Goal: Task Accomplishment & Management: Complete application form

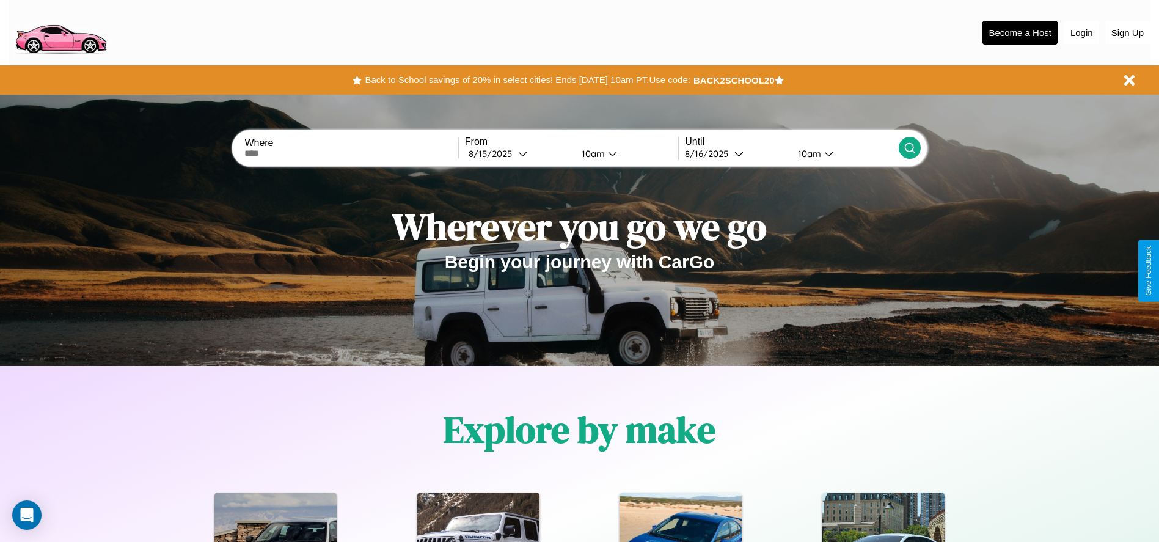
scroll to position [254, 0]
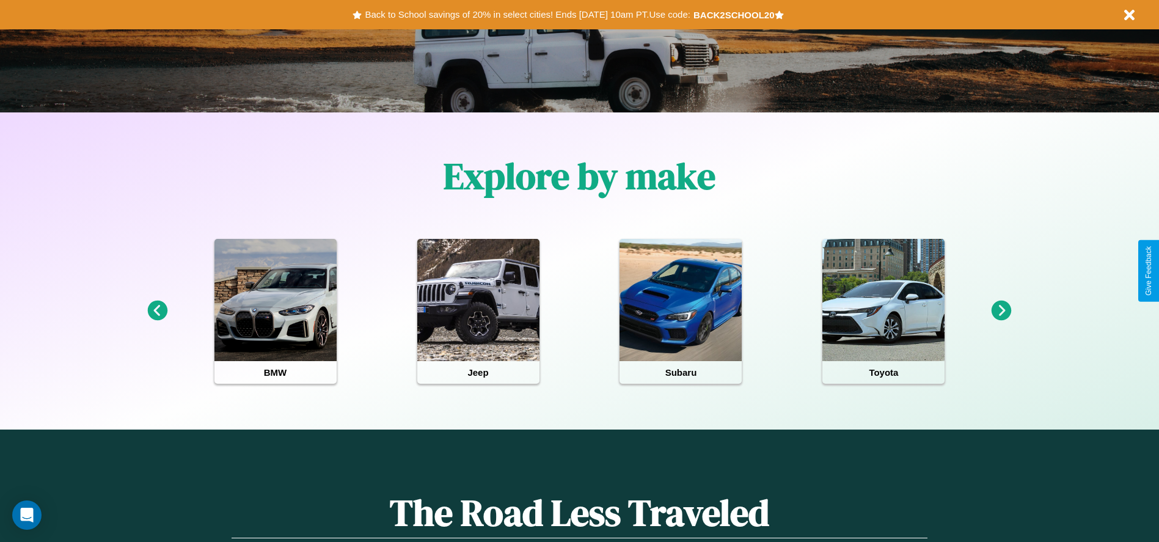
click at [1002, 311] on icon at bounding box center [1002, 311] width 20 height 20
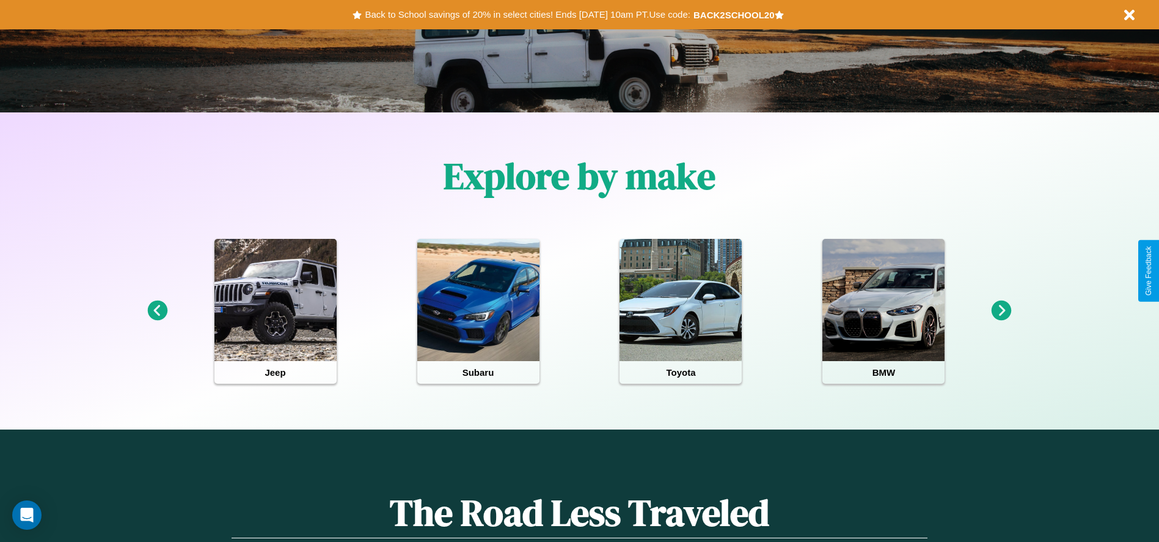
click at [1002, 311] on icon at bounding box center [1002, 311] width 20 height 20
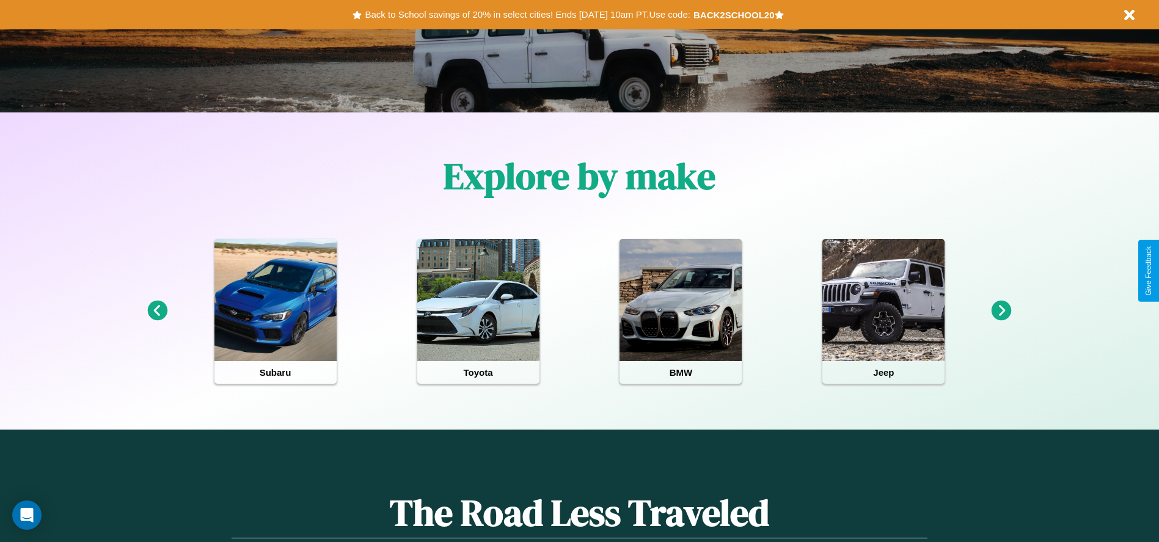
click at [1002, 311] on icon at bounding box center [1002, 311] width 20 height 20
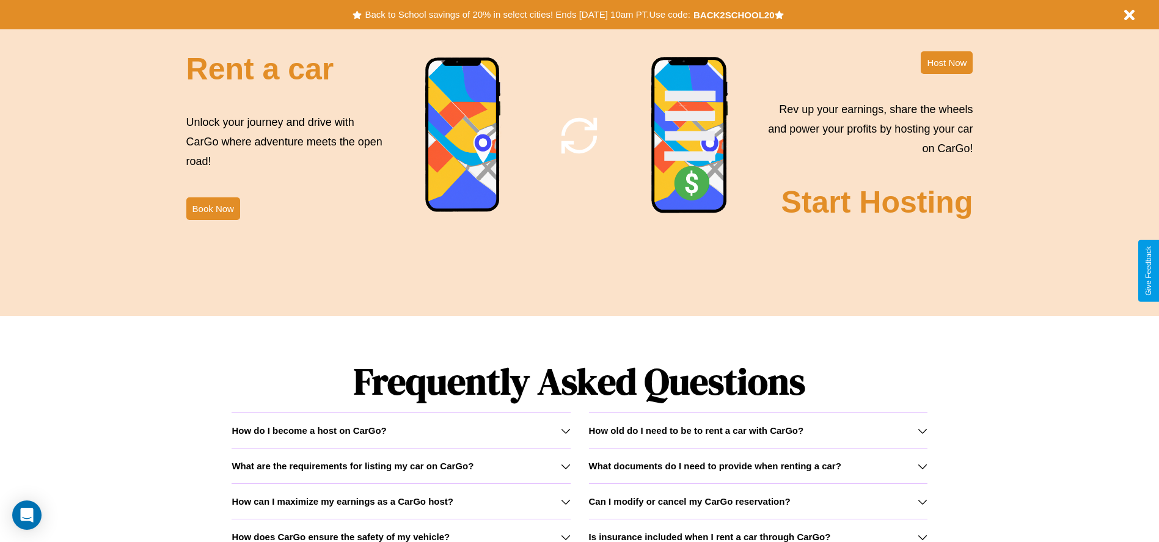
scroll to position [1753, 0]
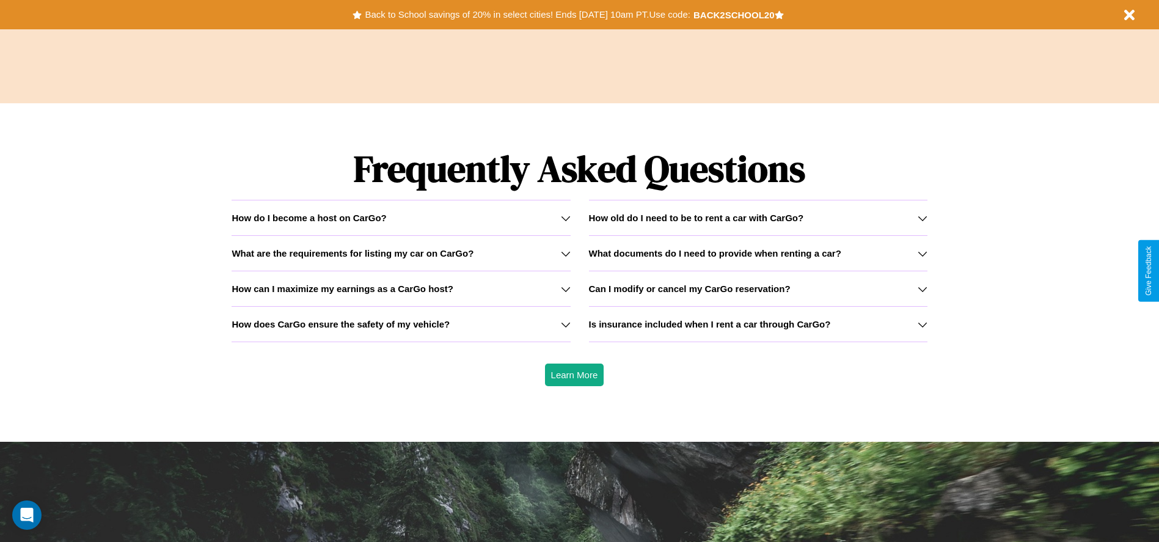
click at [922, 324] on icon at bounding box center [923, 325] width 10 height 10
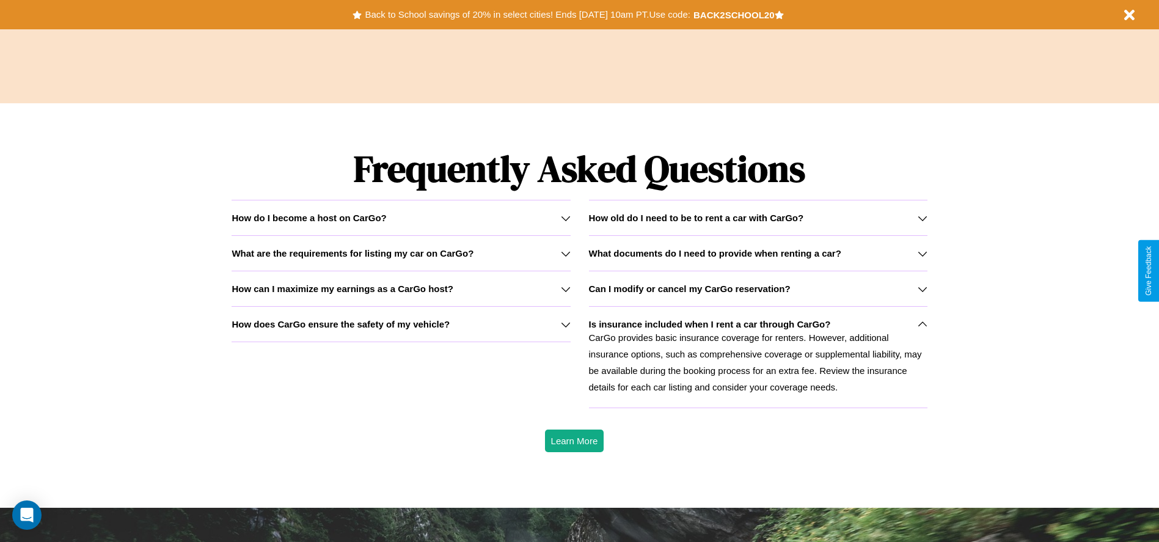
click at [565, 253] on icon at bounding box center [566, 254] width 10 height 10
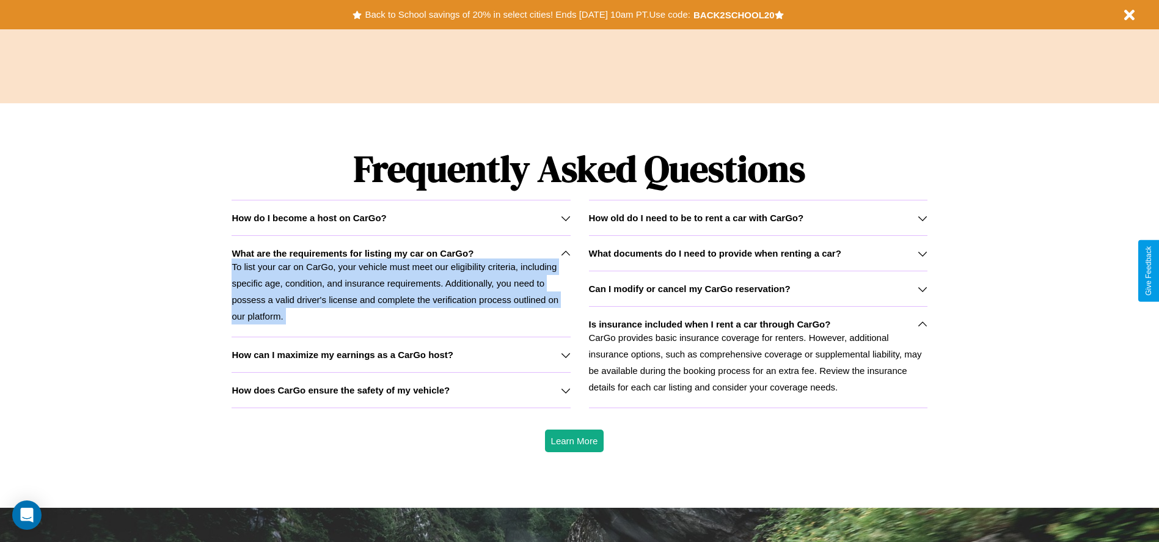
click at [401, 390] on h3 "How does CarGo ensure the safety of my vehicle?" at bounding box center [341, 390] width 218 height 10
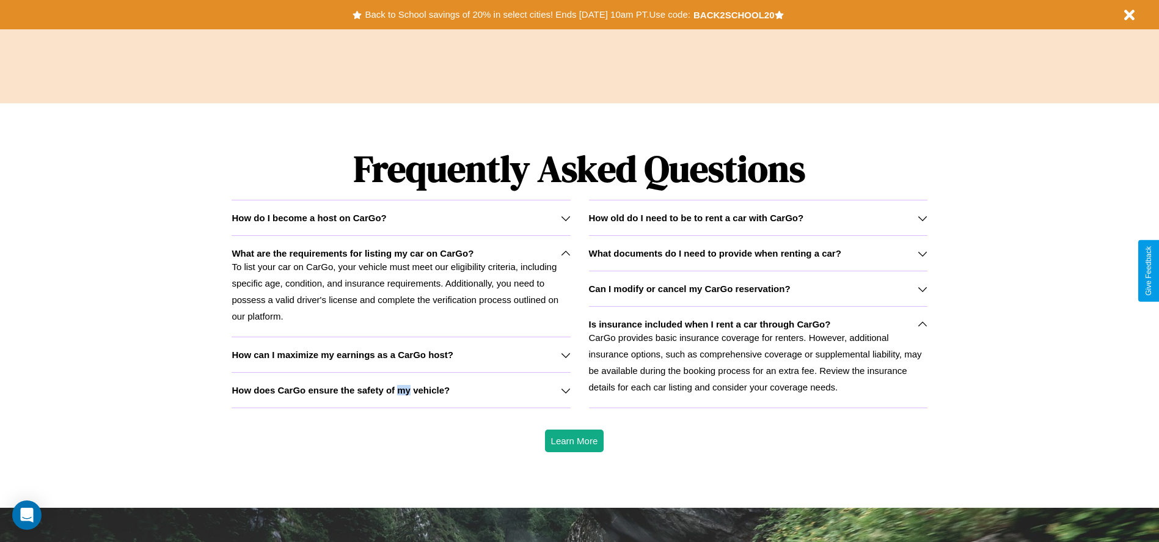
click at [401, 390] on h3 "How does CarGo ensure the safety of my vehicle?" at bounding box center [341, 390] width 218 height 10
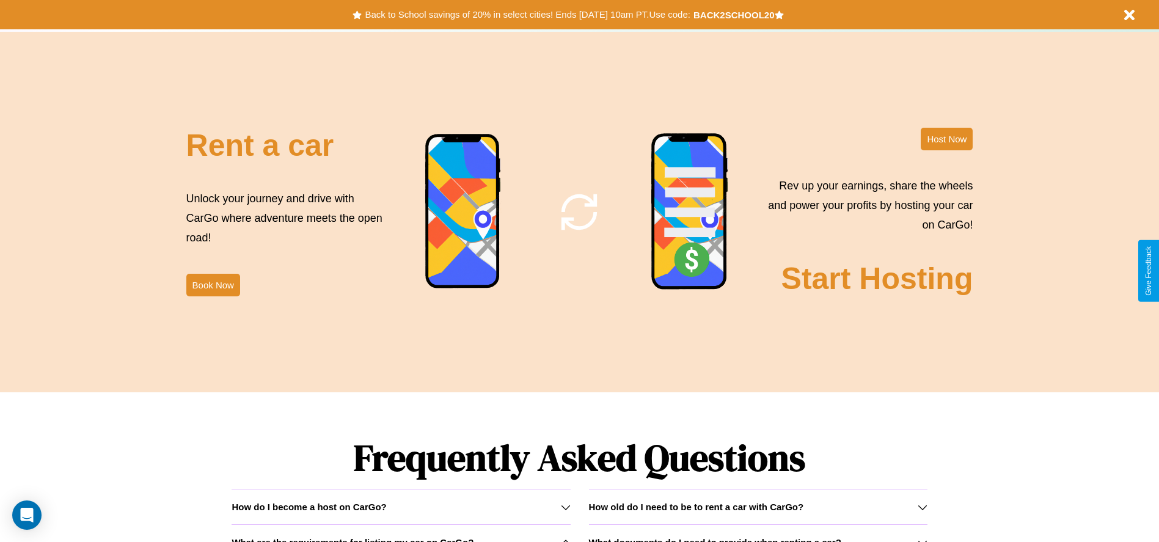
scroll to position [1332, 0]
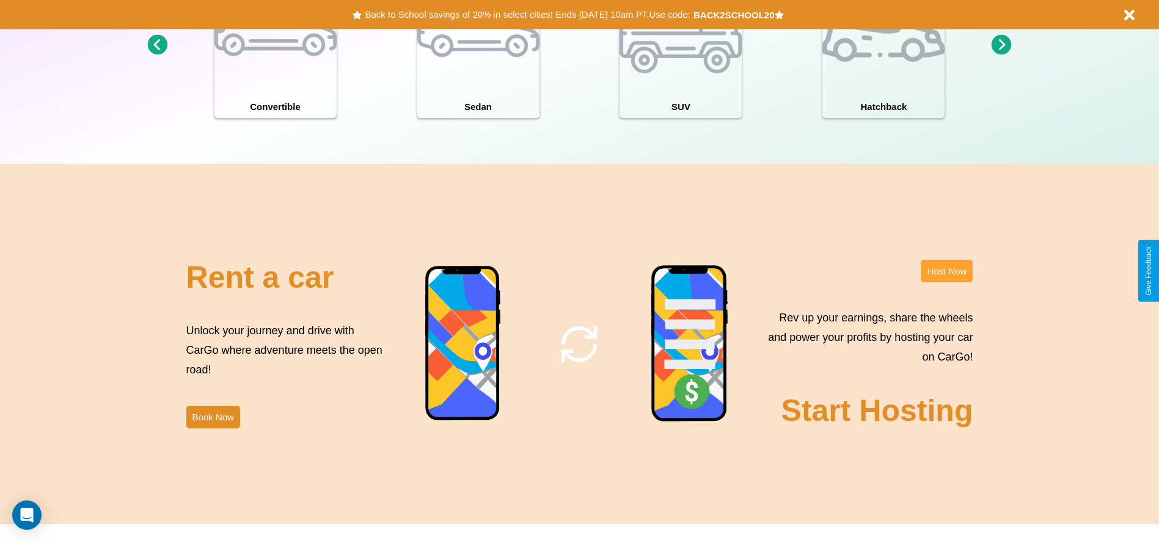
click at [947, 271] on button "Host Now" at bounding box center [947, 271] width 52 height 23
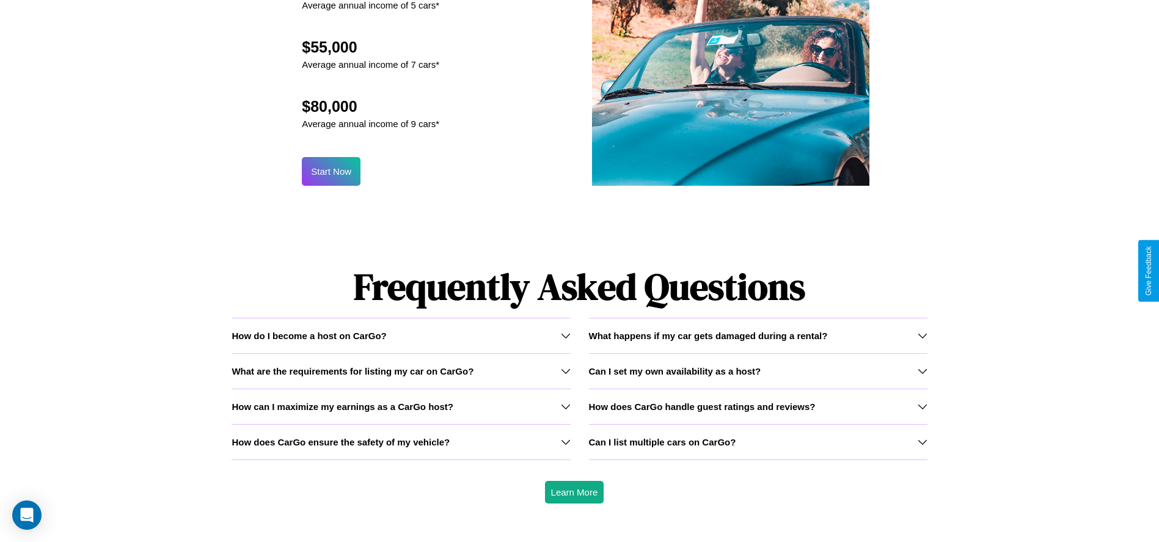
scroll to position [1313, 0]
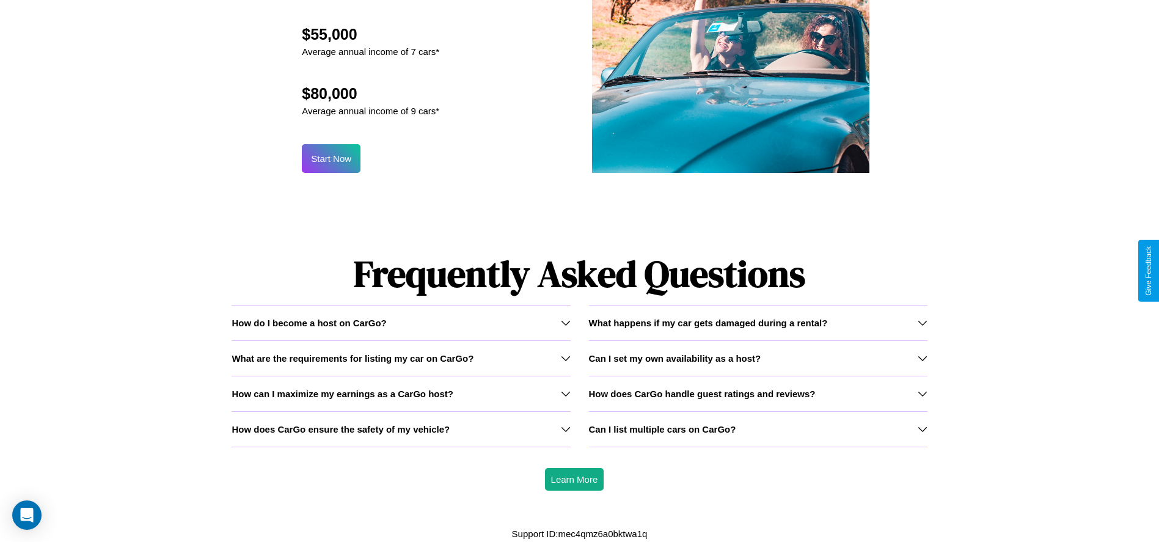
click at [401, 357] on h3 "What are the requirements for listing my car on CarGo?" at bounding box center [353, 358] width 242 height 10
click at [565, 429] on icon at bounding box center [566, 429] width 10 height 10
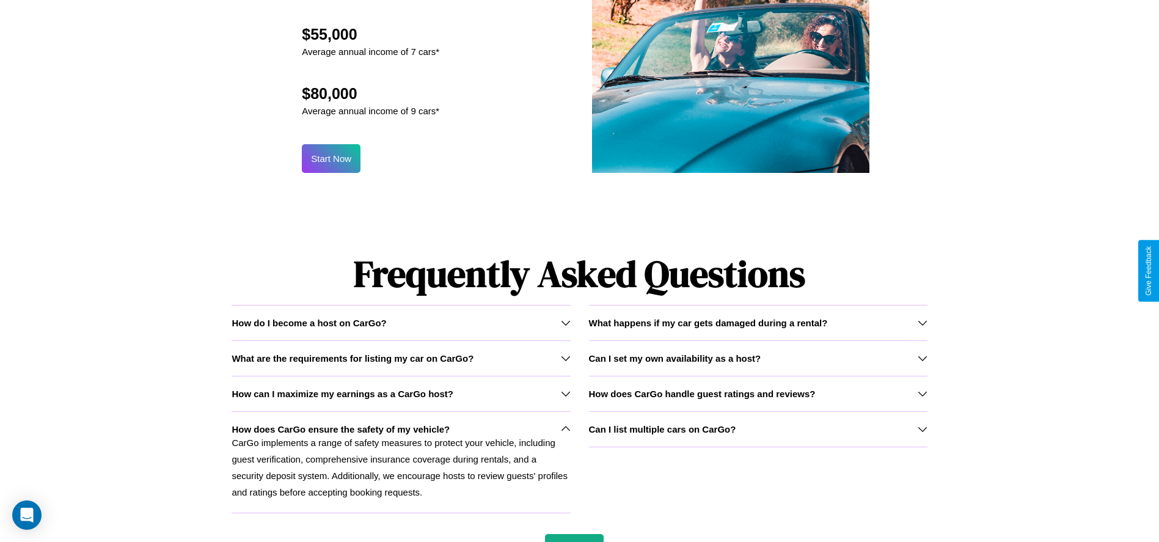
click at [922, 394] on icon at bounding box center [923, 394] width 10 height 10
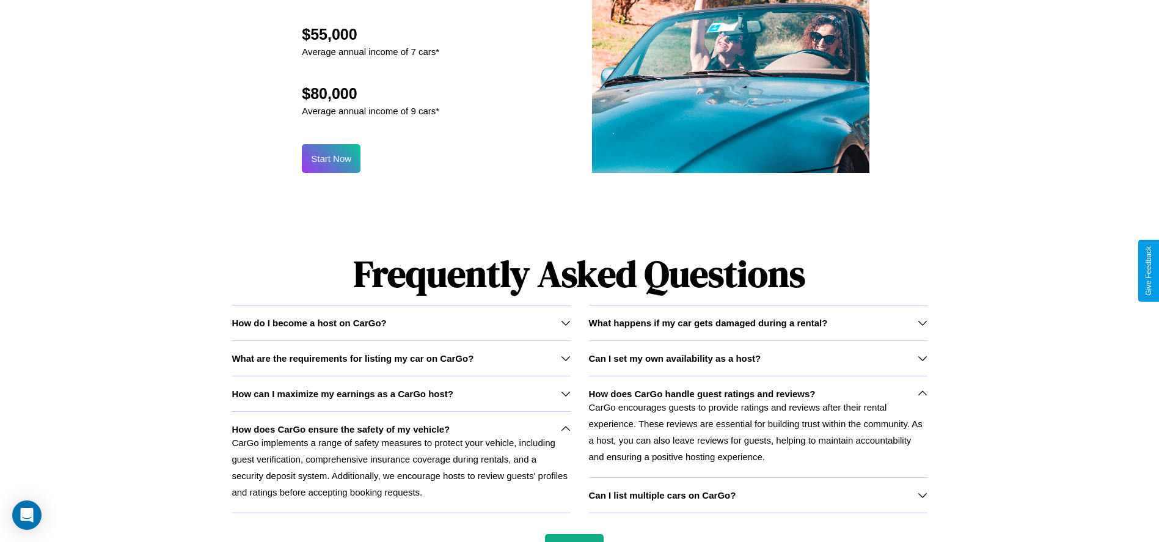
click at [401, 357] on h3 "What are the requirements for listing my car on CarGo?" at bounding box center [353, 358] width 242 height 10
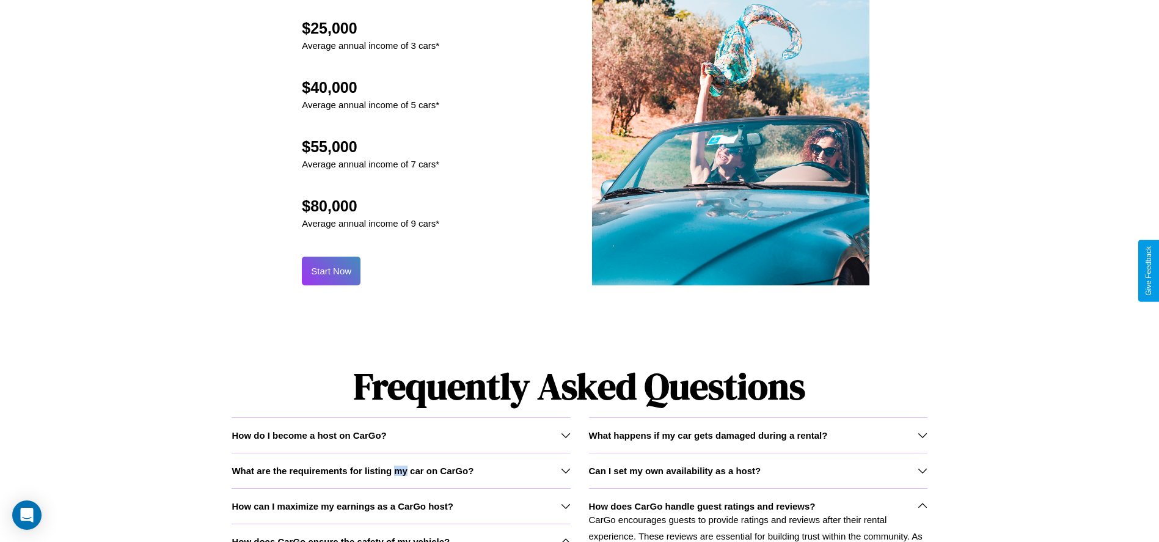
click at [331, 271] on button "Start Now" at bounding box center [331, 271] width 59 height 29
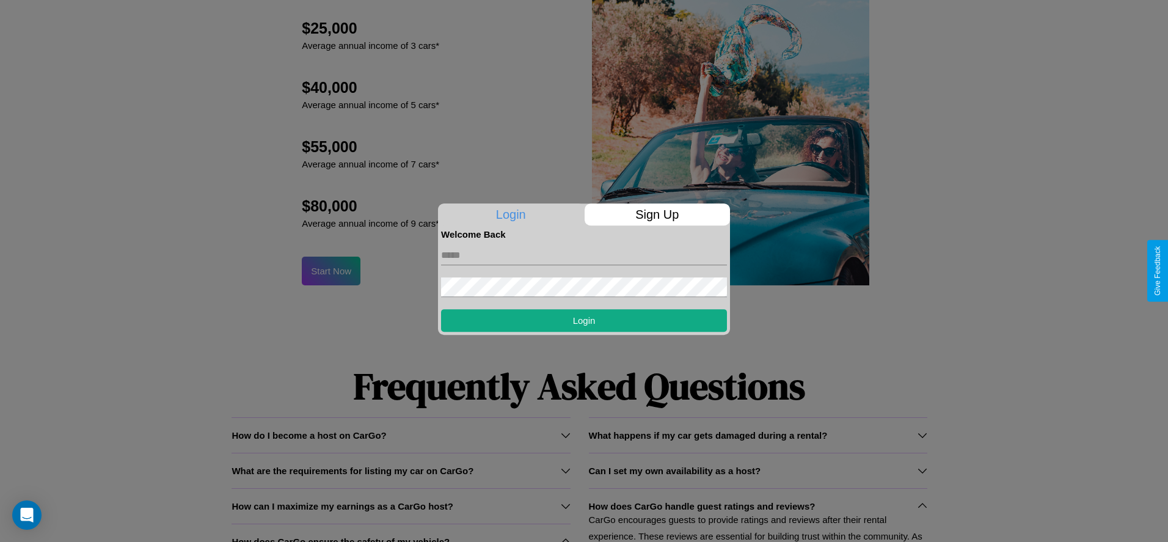
click at [584, 255] on input "text" at bounding box center [584, 256] width 286 height 20
type input "**********"
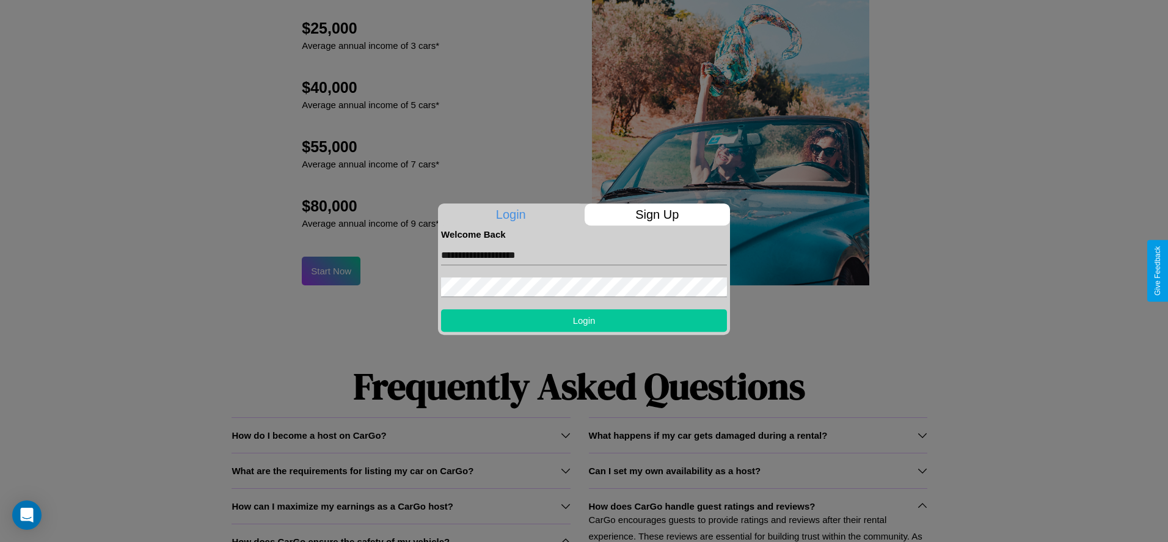
click at [584, 320] on button "Login" at bounding box center [584, 320] width 286 height 23
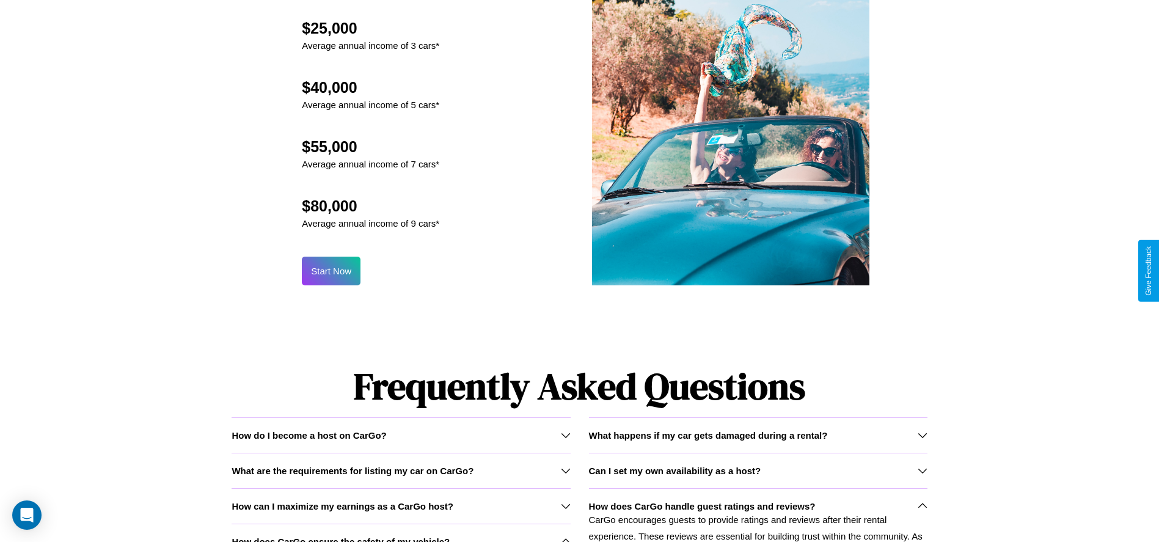
scroll to position [0, 0]
